Goal: Task Accomplishment & Management: Complete application form

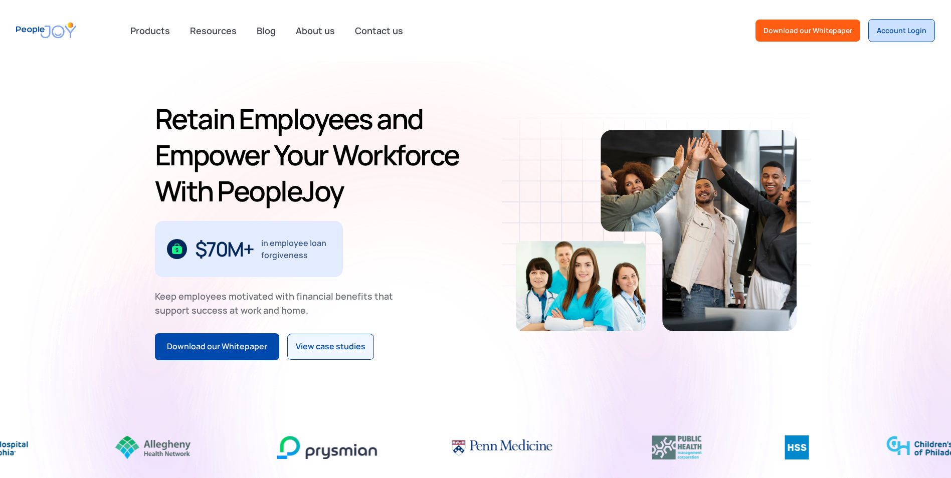
click at [913, 27] on div "Account Login" at bounding box center [902, 31] width 50 height 10
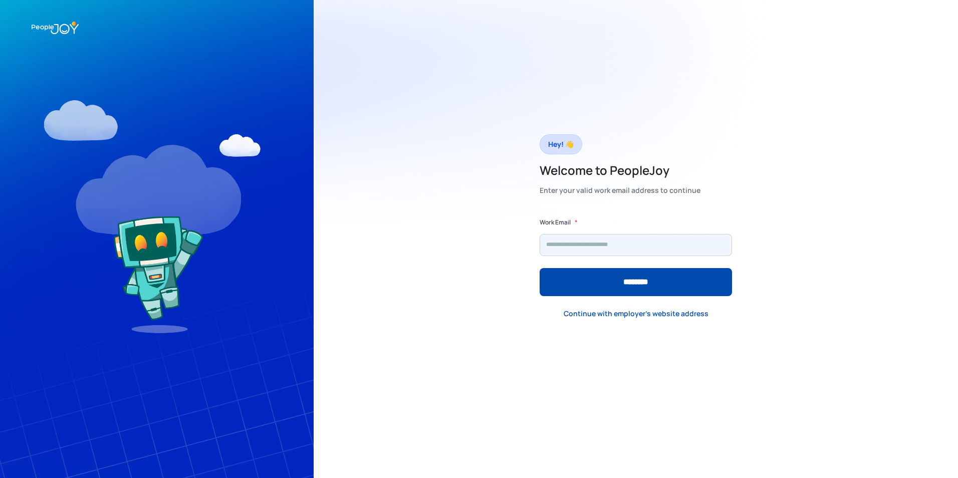
click at [565, 241] on input "Form" at bounding box center [636, 245] width 192 height 22
type input "**********"
click at [540, 268] on input "********" at bounding box center [636, 282] width 192 height 28
